Goal: Task Accomplishment & Management: Complete application form

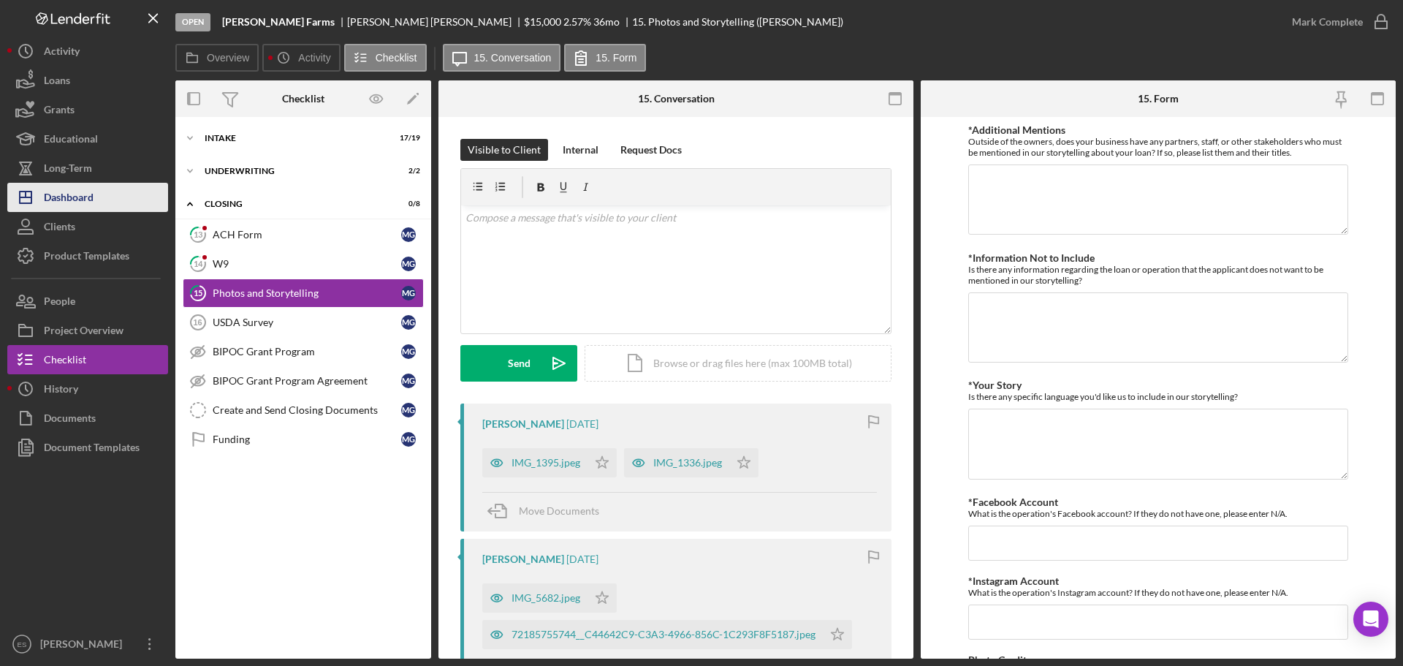
click at [75, 198] on div "Dashboard" at bounding box center [69, 199] width 50 height 33
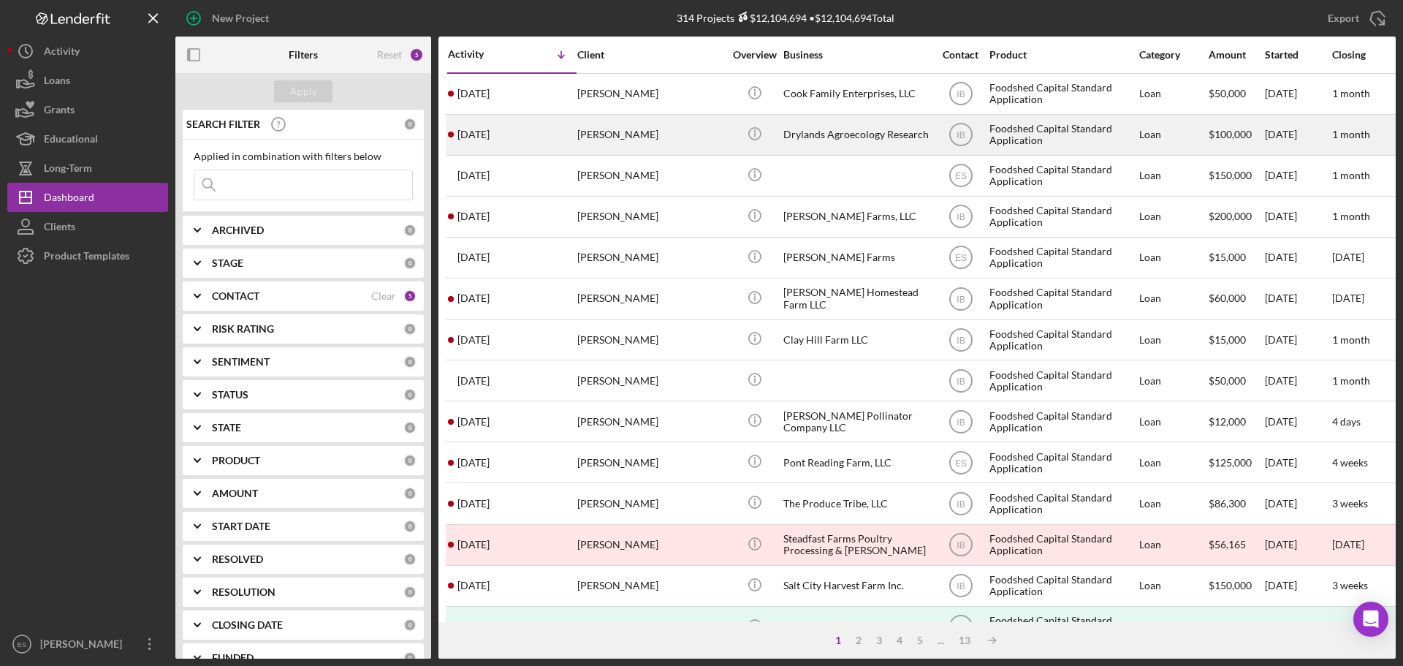
click at [879, 135] on div "Drylands Agroecology Research" at bounding box center [856, 134] width 146 height 39
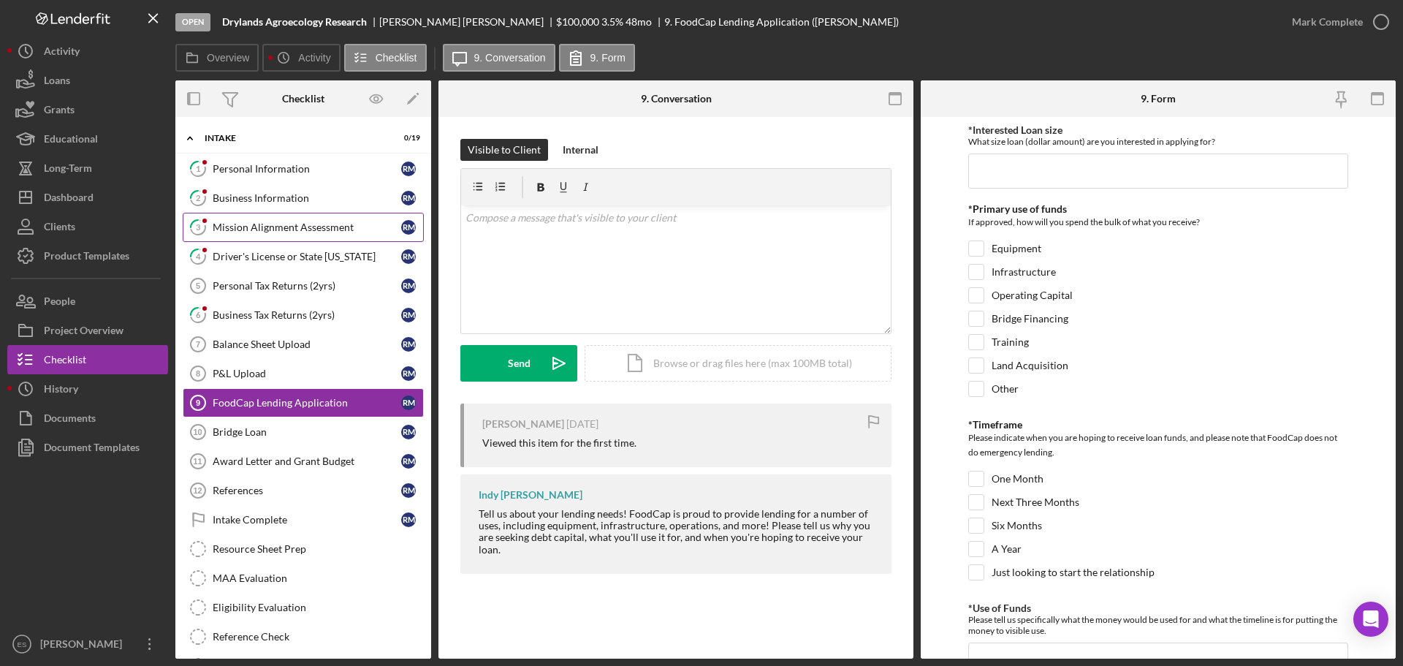
click at [324, 229] on div "Mission Alignment Assessment" at bounding box center [307, 227] width 189 height 12
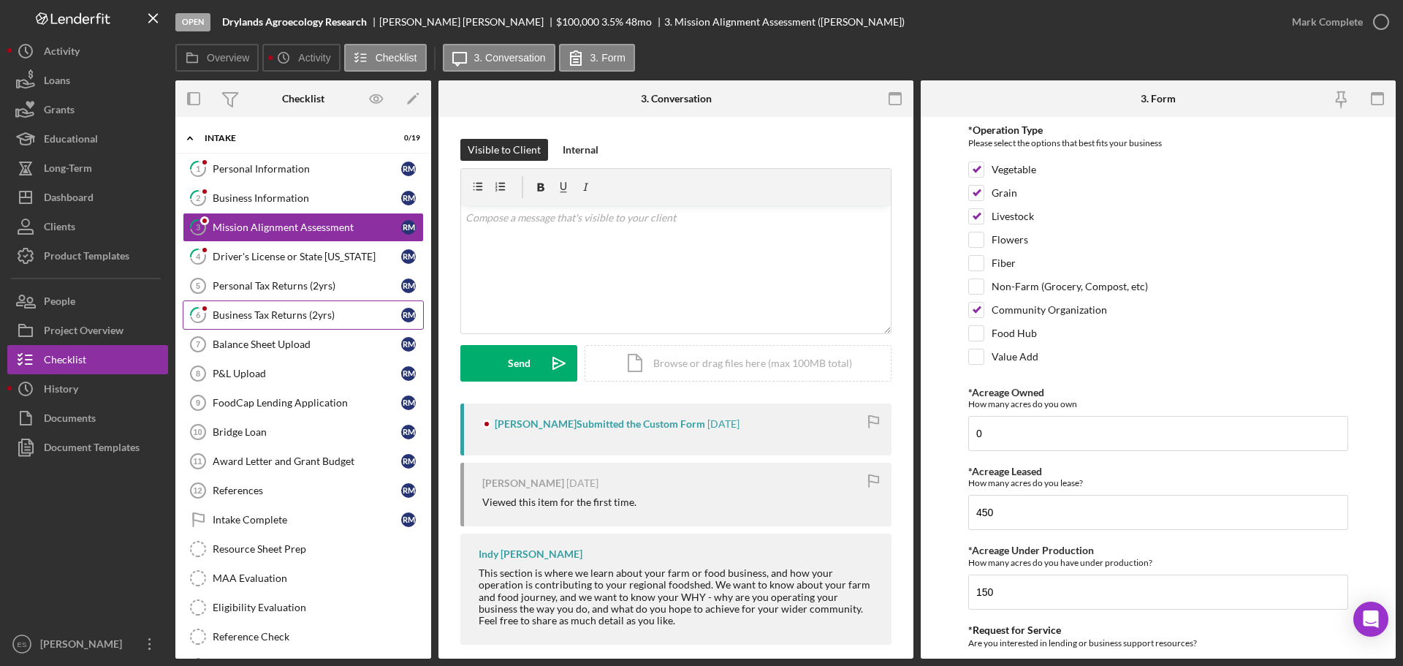
click at [310, 310] on div "Business Tax Returns (2yrs)" at bounding box center [307, 315] width 189 height 12
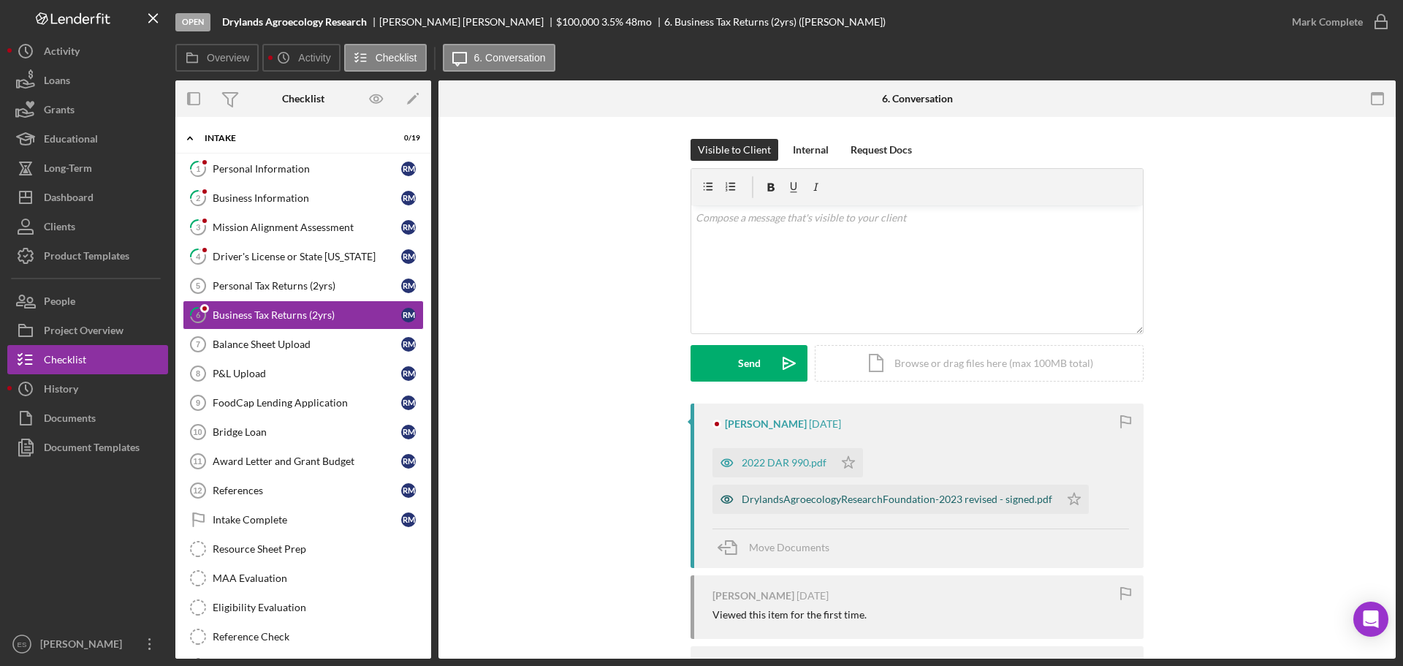
click at [794, 501] on div "DrylandsAgroecologyResearchFoundation-2023 revised - signed.pdf" at bounding box center [897, 499] width 311 height 12
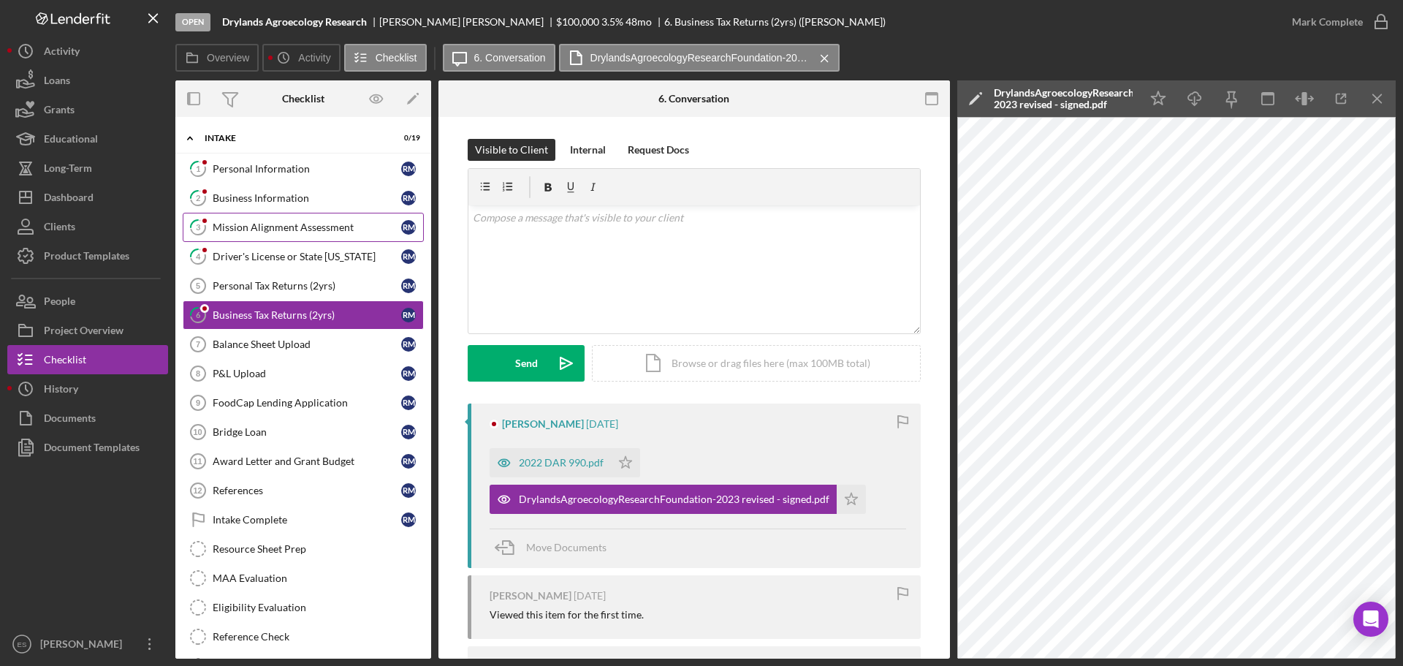
click at [282, 229] on div "Mission Alignment Assessment" at bounding box center [307, 227] width 189 height 12
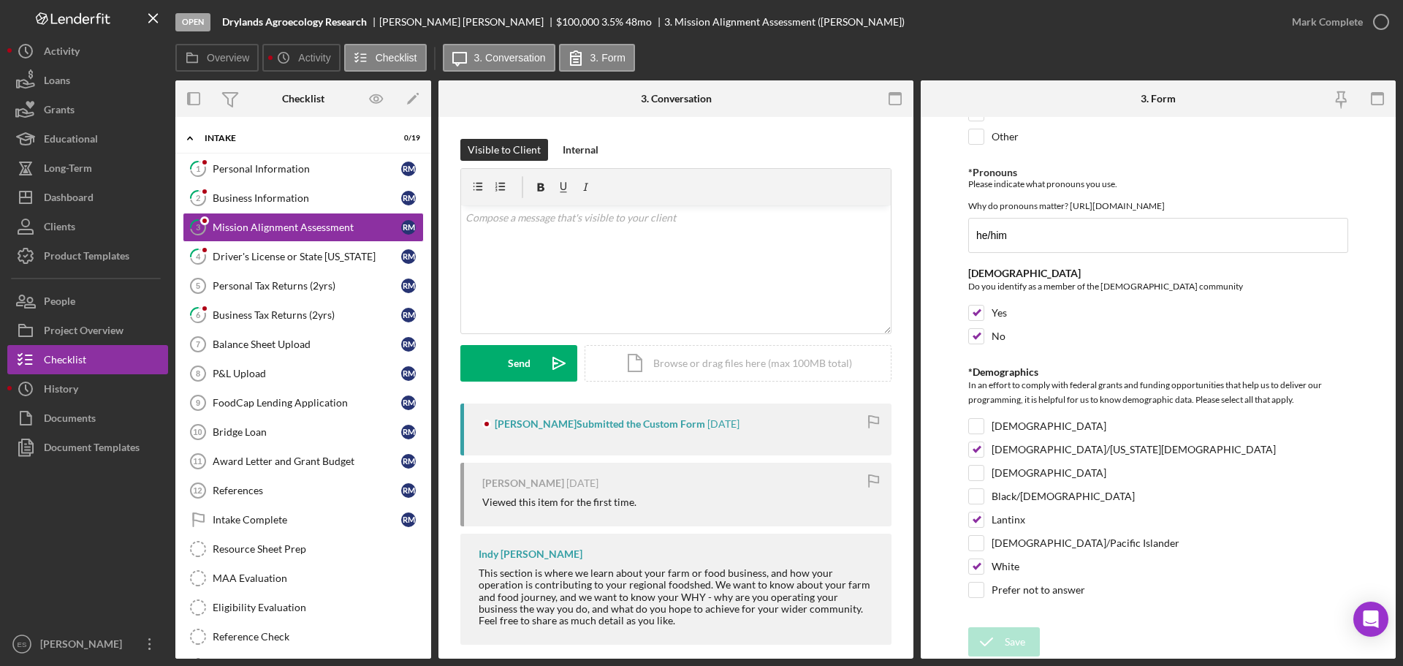
scroll to position [2252, 0]
click at [226, 316] on div "Business Tax Returns (2yrs)" at bounding box center [307, 315] width 189 height 12
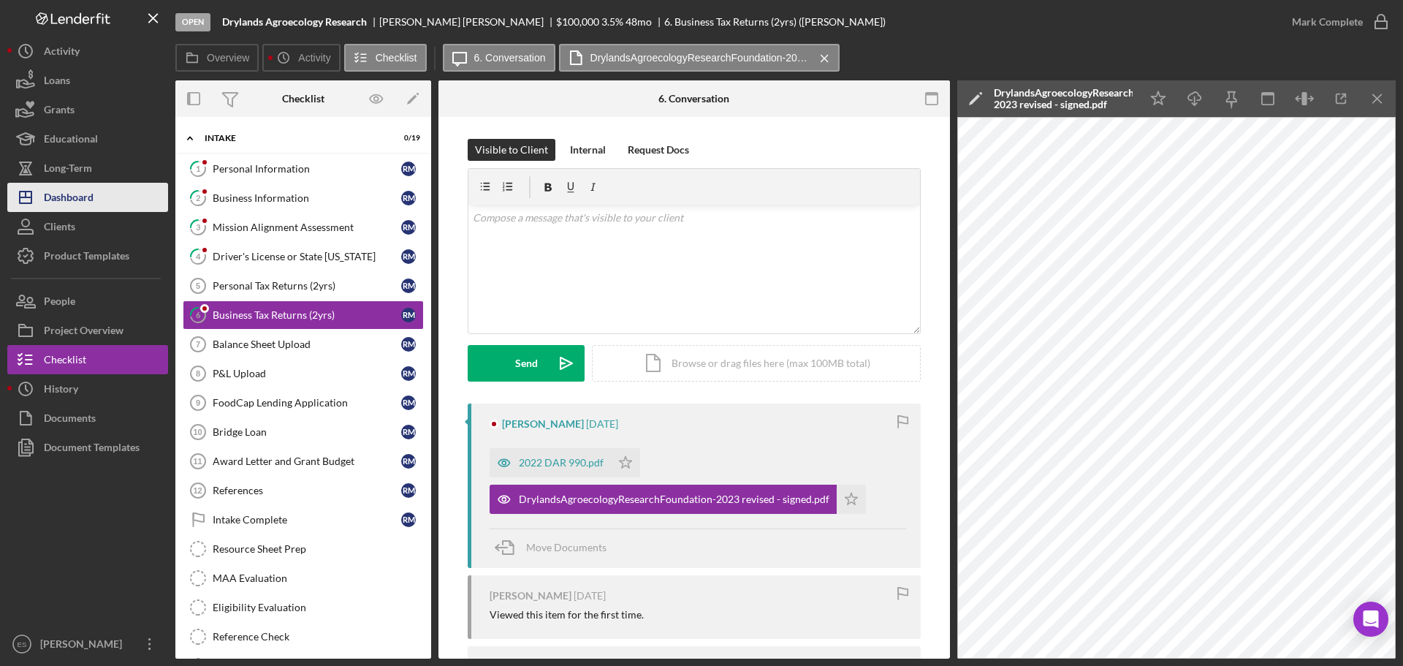
click at [93, 198] on div "Dashboard" at bounding box center [69, 199] width 50 height 33
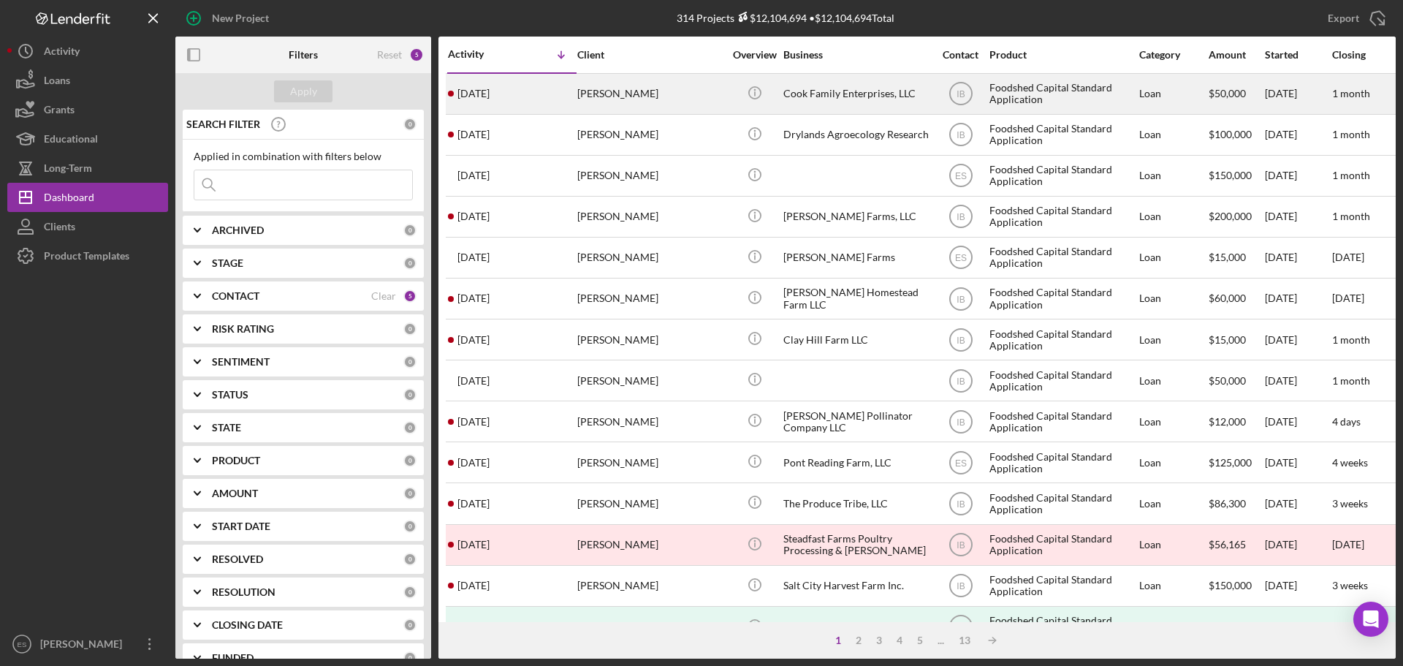
click at [683, 96] on div "[PERSON_NAME]" at bounding box center [650, 94] width 146 height 39
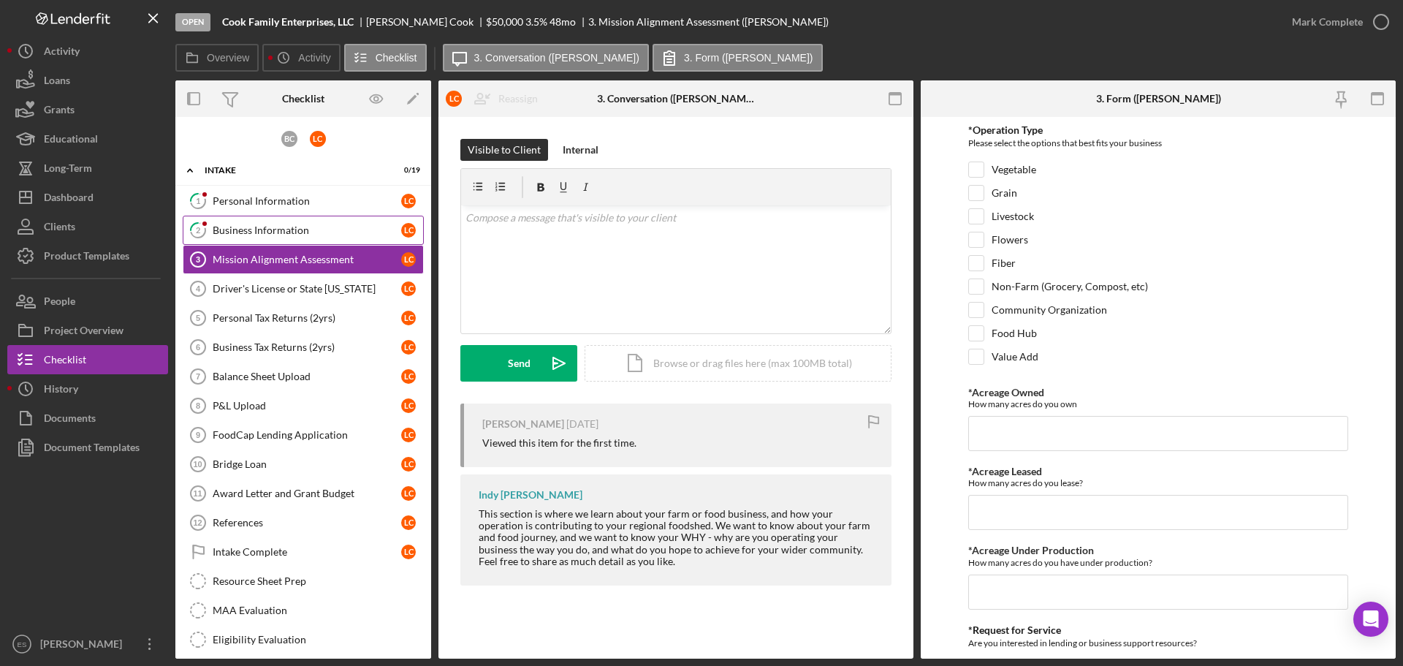
click at [269, 236] on div "Business Information" at bounding box center [307, 230] width 189 height 12
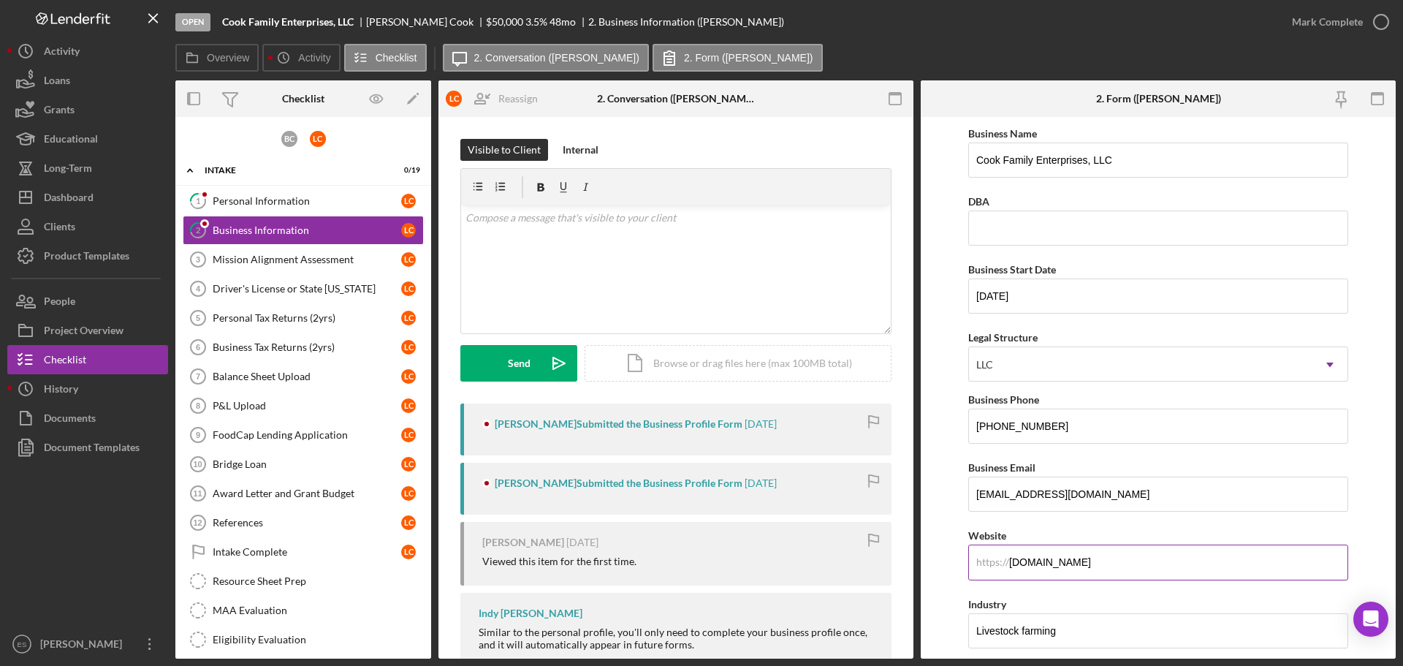
click at [1093, 560] on input "[DOMAIN_NAME]" at bounding box center [1158, 561] width 380 height 35
click at [1094, 560] on input "[DOMAIN_NAME]" at bounding box center [1158, 561] width 380 height 35
